Goal: Register for event/course

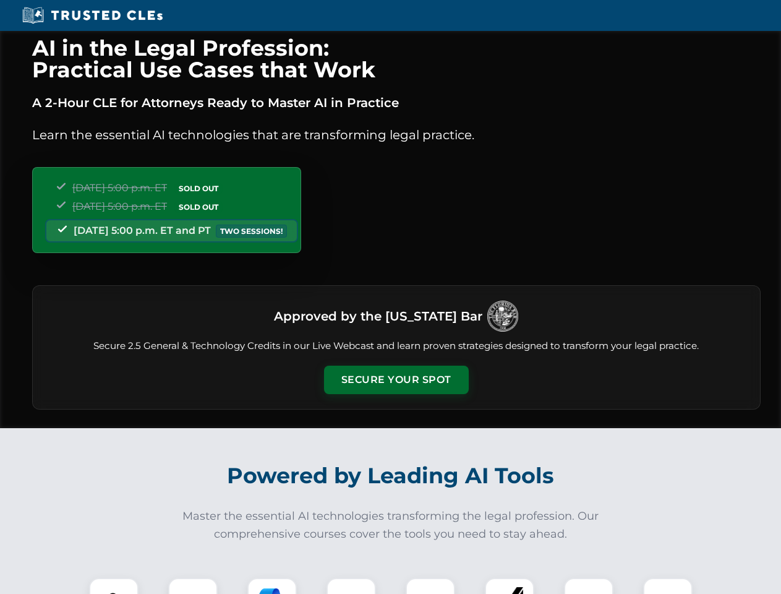
click at [396, 380] on button "Secure Your Spot" at bounding box center [396, 380] width 145 height 28
click at [114, 586] on img at bounding box center [114, 603] width 36 height 36
